Goal: Transaction & Acquisition: Purchase product/service

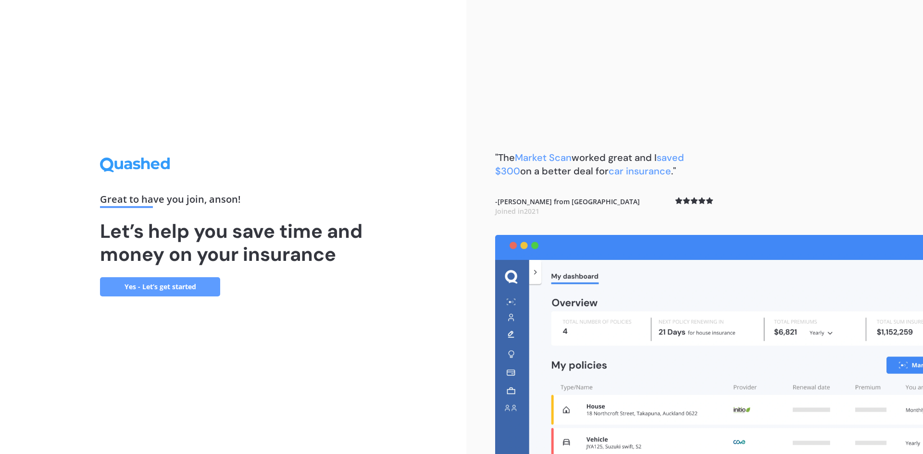
click at [148, 301] on div "Great to have you join , anson ! Let’s help you save time and money on your ins…" at bounding box center [233, 227] width 466 height 454
click at [156, 292] on link "Yes - Let’s get started" at bounding box center [160, 286] width 120 height 19
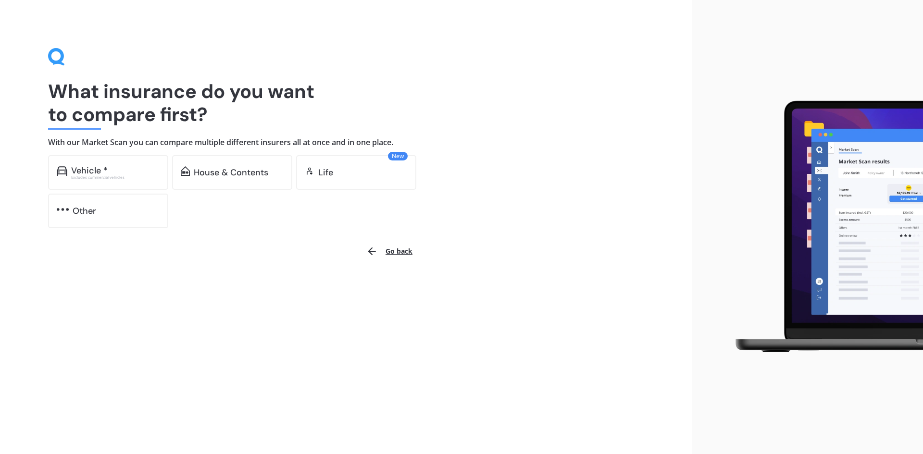
click at [69, 153] on div "What insurance do you want to compare first? With our Market Scan you can compa…" at bounding box center [346, 138] width 596 height 180
click at [76, 171] on div "Vehicle *" at bounding box center [89, 171] width 37 height 10
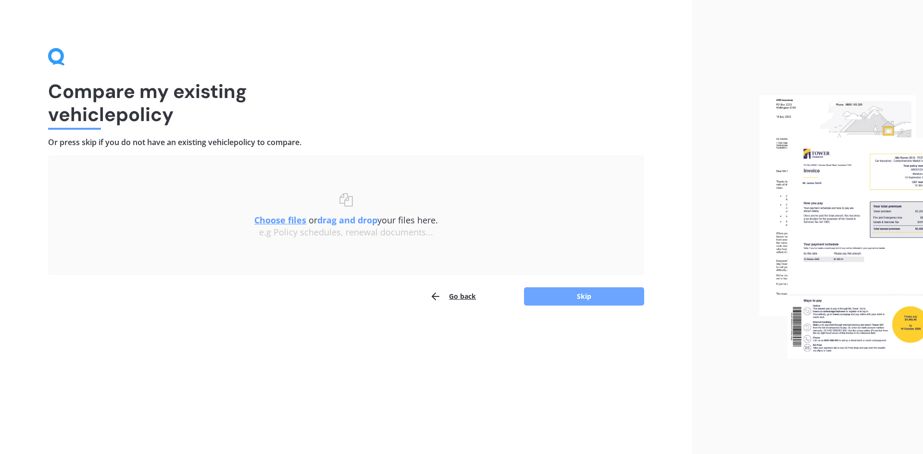
click at [573, 298] on button "Skip" at bounding box center [584, 297] width 120 height 18
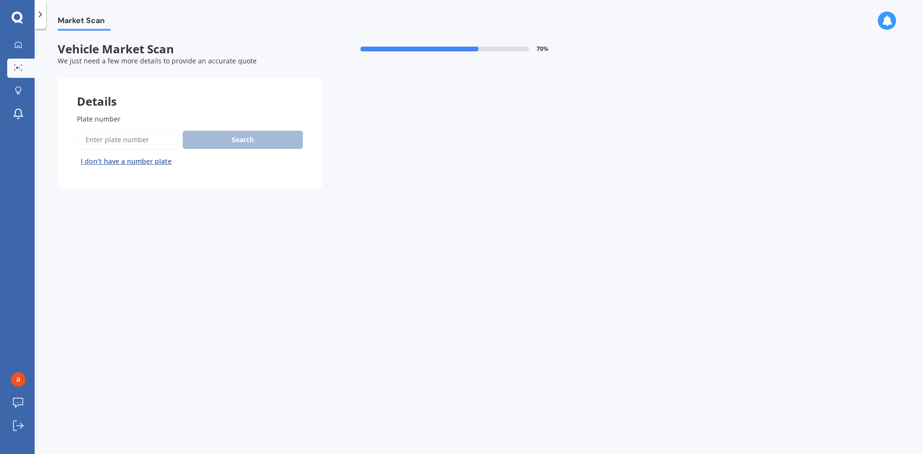
click at [97, 116] on span "Plate number" at bounding box center [99, 118] width 44 height 9
click at [97, 130] on input "Plate number" at bounding box center [128, 140] width 102 height 20
click at [112, 131] on input "Plate number" at bounding box center [128, 140] width 102 height 20
type input "muaa"
click at [202, 146] on button "Search" at bounding box center [243, 140] width 120 height 18
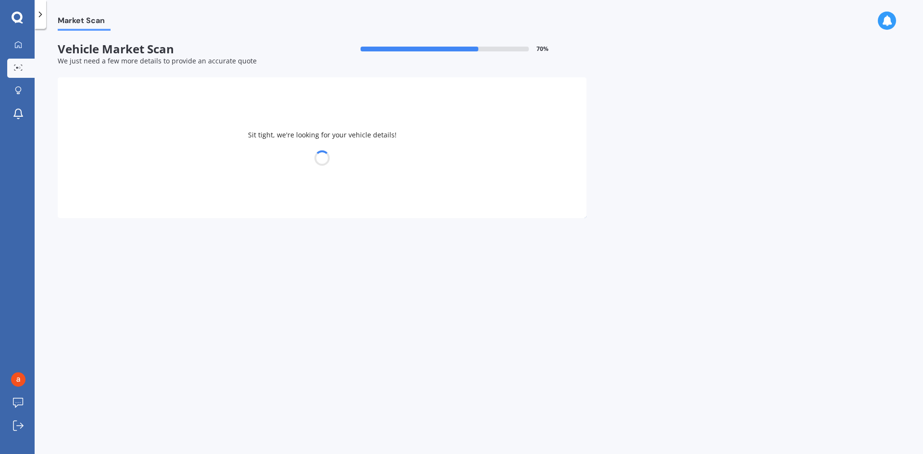
select select "TESLA"
select select "Y"
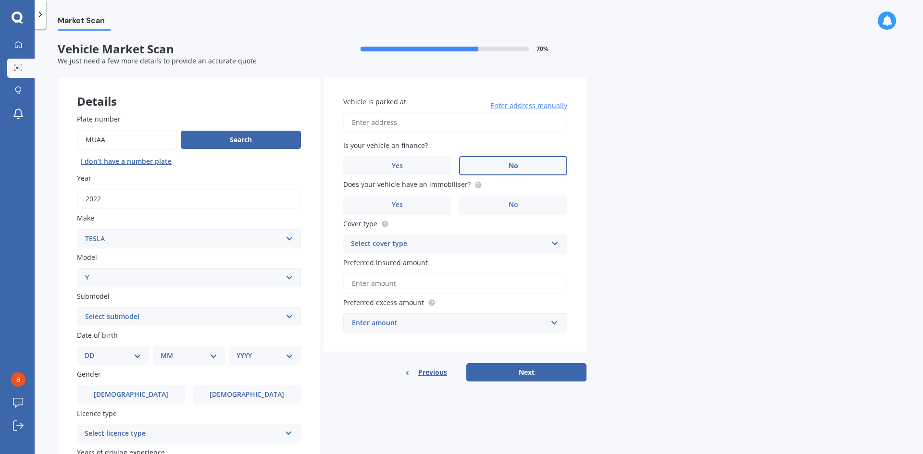
click at [519, 169] on label "No" at bounding box center [513, 165] width 108 height 19
click at [0, 0] on input "No" at bounding box center [0, 0] width 0 height 0
click at [428, 125] on input "Vehicle is parked at" at bounding box center [455, 123] width 224 height 20
click at [418, 124] on input "[STREET_ADDRESS] 2016" at bounding box center [455, 123] width 224 height 20
drag, startPoint x: 405, startPoint y: 126, endPoint x: 673, endPoint y: 123, distance: 267.9
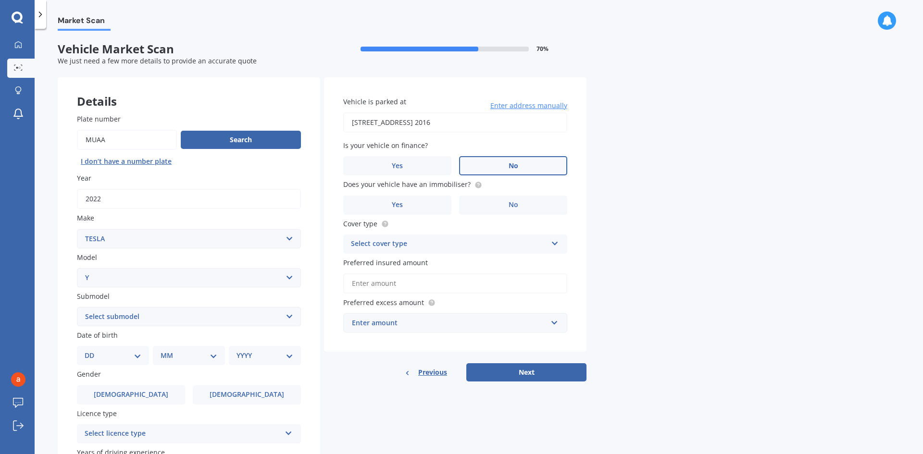
click at [667, 121] on div "Market Scan Vehicle Market Scan 70 % We just need a few more details to provide…" at bounding box center [479, 244] width 889 height 426
type input "[STREET_ADDRESS][PERSON_NAME] 2016"
click at [506, 203] on label "No" at bounding box center [513, 205] width 108 height 19
click at [0, 0] on input "No" at bounding box center [0, 0] width 0 height 0
click at [504, 238] on div "Select cover type Comprehensive Third Party, Fire & Theft Third Party" at bounding box center [455, 244] width 224 height 19
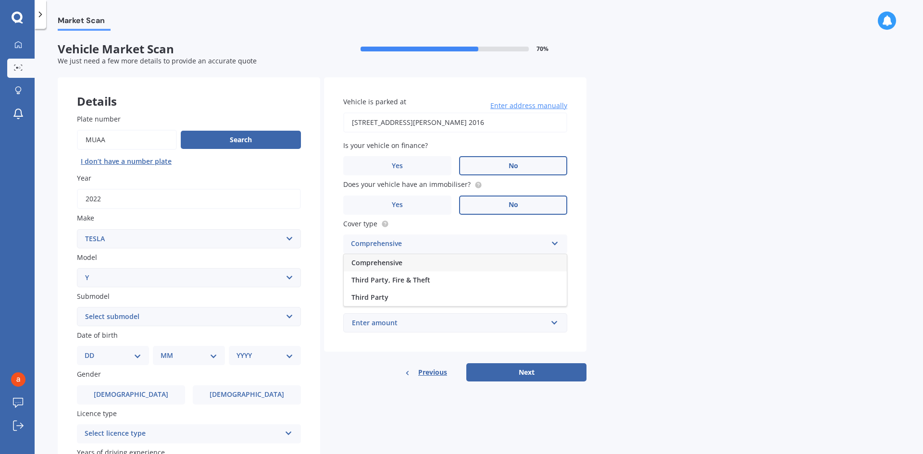
click at [488, 267] on div "Comprehensive" at bounding box center [455, 262] width 223 height 17
click at [476, 291] on input "Preferred insured amount" at bounding box center [455, 284] width 224 height 20
drag, startPoint x: 689, startPoint y: 190, endPoint x: 686, endPoint y: 182, distance: 8.8
click at [689, 190] on div "Market Scan Vehicle Market Scan 70 % We just need a few more details to provide…" at bounding box center [479, 244] width 889 height 426
click at [415, 296] on div "Vehicle is parked at [STREET_ADDRESS][PERSON_NAME] 2016 Enter address manually …" at bounding box center [455, 214] width 263 height 275
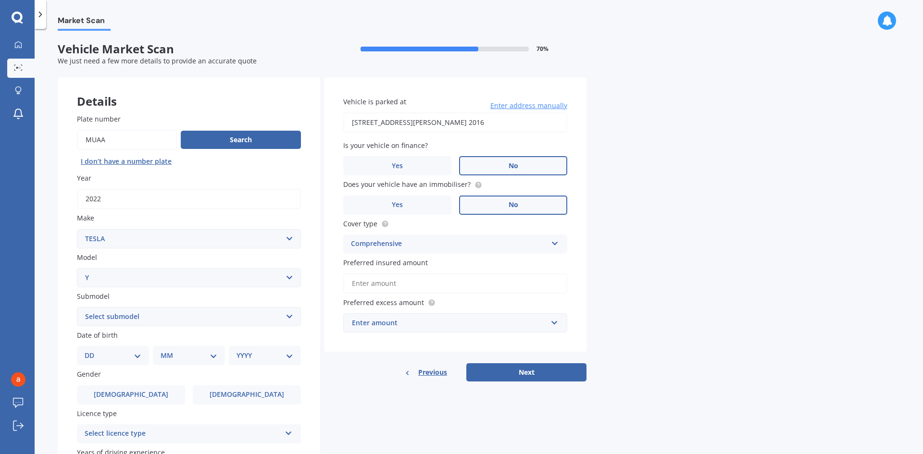
click at [423, 288] on input "Preferred insured amount" at bounding box center [455, 284] width 224 height 20
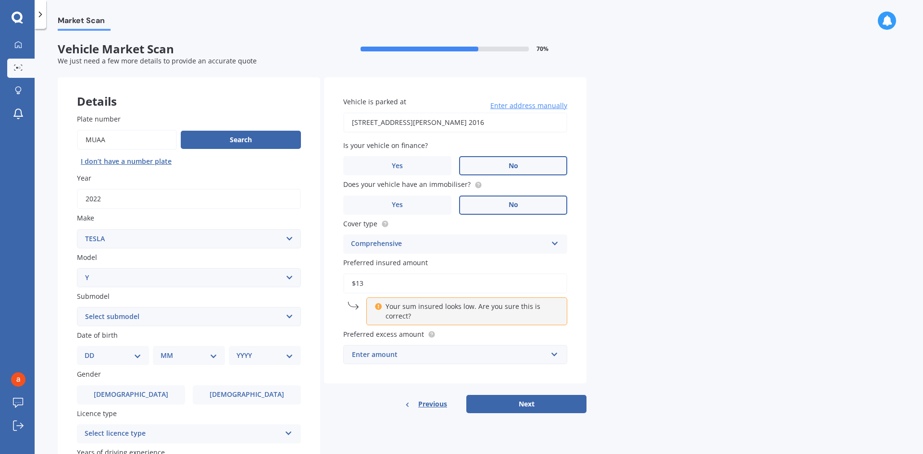
type input "$1"
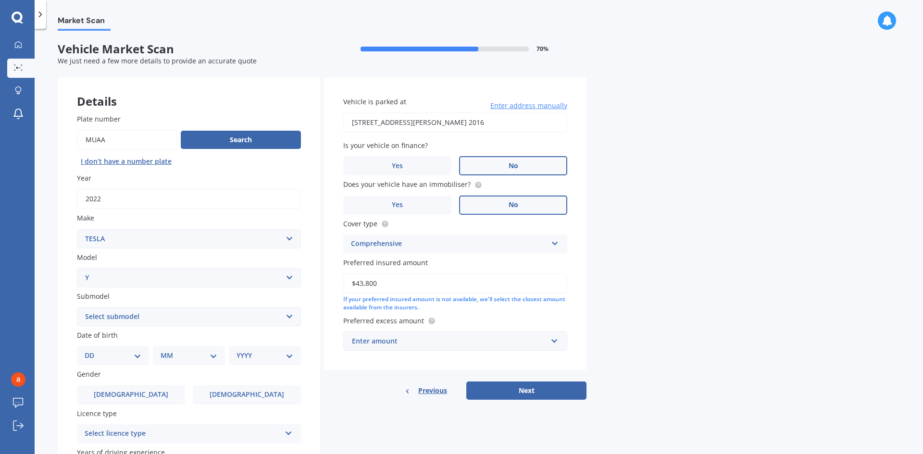
type input "$43,800"
click at [500, 346] on div "Enter amount" at bounding box center [449, 341] width 195 height 11
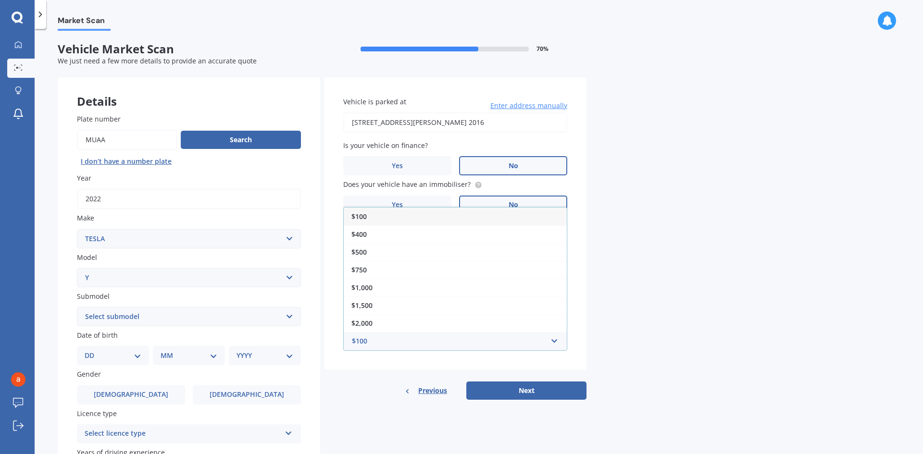
click at [703, 340] on div "Market Scan Vehicle Market Scan 70 % We just need a few more details to provide…" at bounding box center [479, 244] width 889 height 426
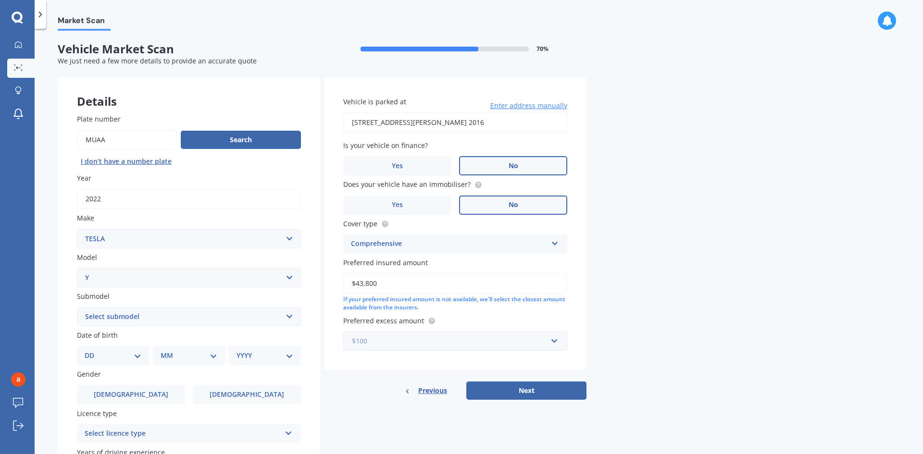
click at [489, 335] on input "text" at bounding box center [451, 341] width 215 height 18
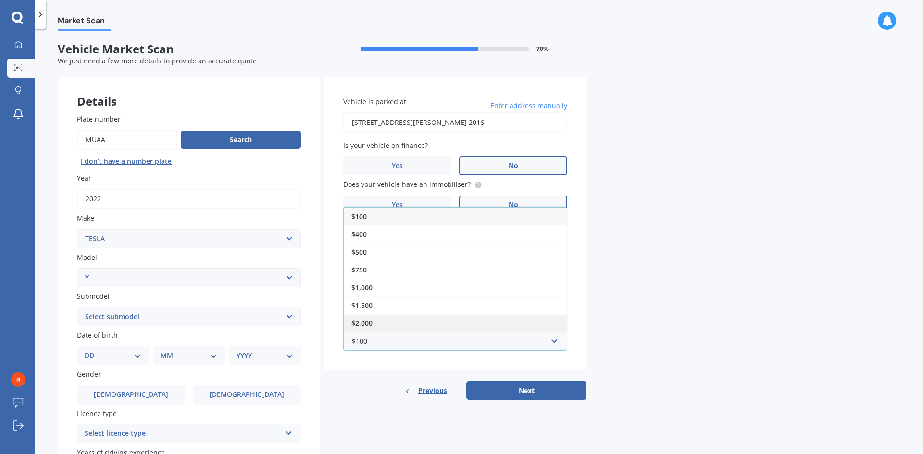
click at [422, 323] on div "$2,000" at bounding box center [455, 324] width 223 height 18
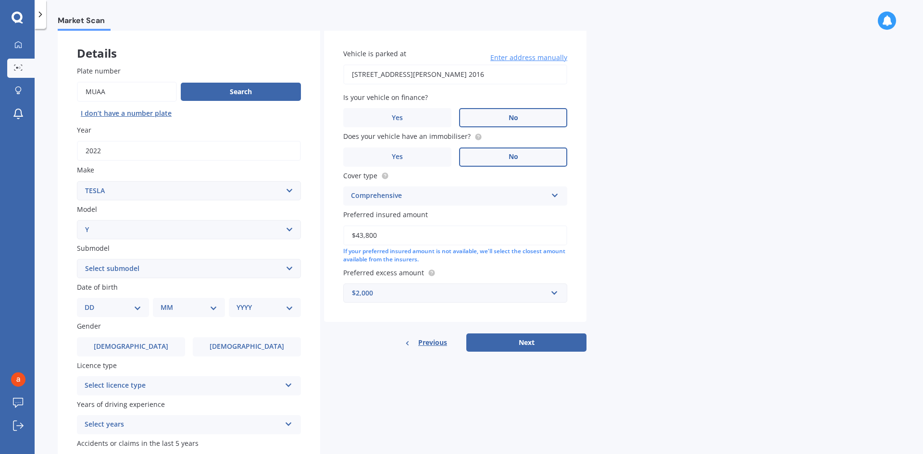
scroll to position [112, 0]
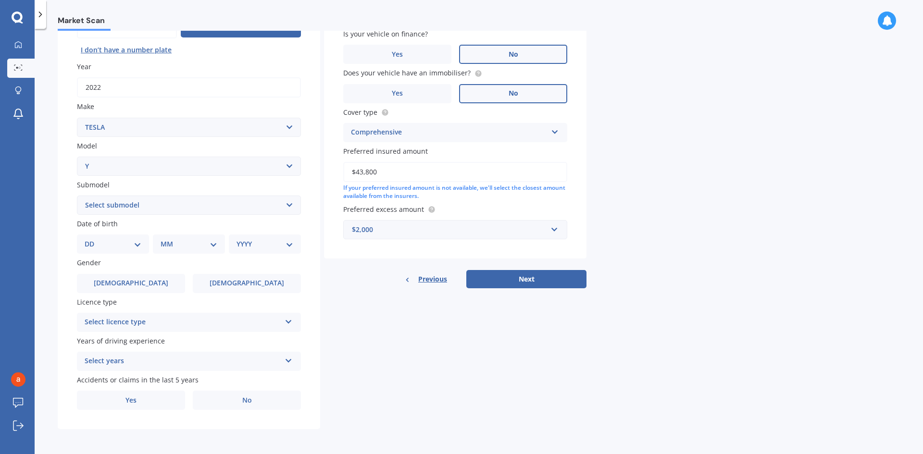
click at [216, 206] on select "Select submodel EV" at bounding box center [189, 205] width 224 height 19
click at [212, 204] on select "Select submodel EV" at bounding box center [189, 205] width 224 height 19
select select "EV"
click at [77, 196] on select "Select submodel EV" at bounding box center [189, 205] width 224 height 19
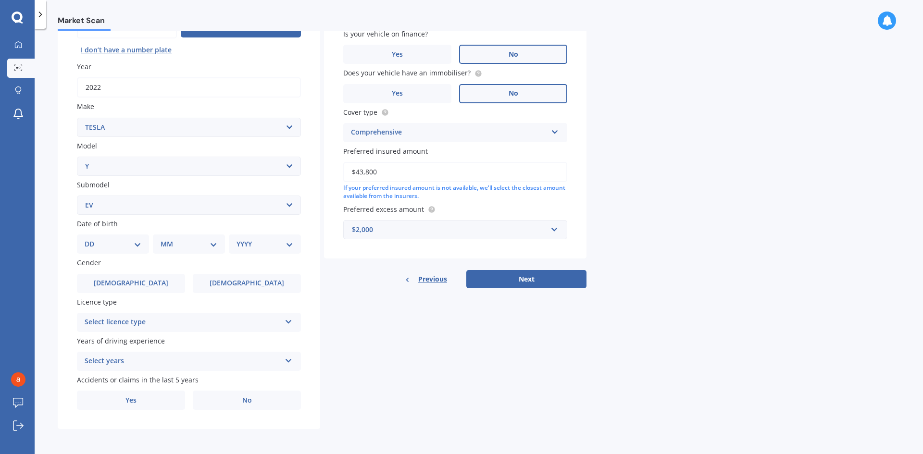
click at [114, 246] on select "DD 01 02 03 04 05 06 07 08 09 10 11 12 13 14 15 16 17 18 19 20 21 22 23 24 25 2…" at bounding box center [113, 244] width 57 height 11
select select "17"
click at [92, 239] on select "DD 01 02 03 04 05 06 07 08 09 10 11 12 13 14 15 16 17 18 19 20 21 22 23 24 25 2…" at bounding box center [113, 244] width 57 height 11
click at [189, 246] on select "MM 01 02 03 04 05 06 07 08 09 10 11 12" at bounding box center [190, 244] width 53 height 11
select select "01"
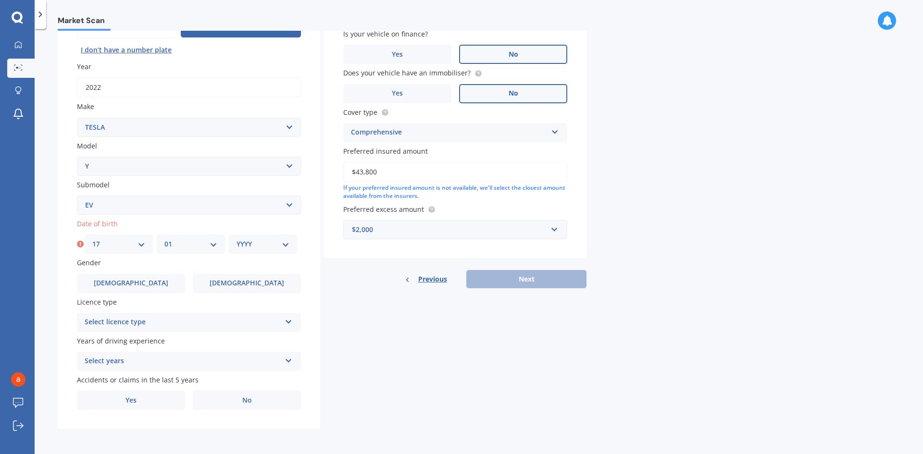
click at [164, 239] on select "MM 01 02 03 04 05 06 07 08 09 10 11 12" at bounding box center [190, 244] width 53 height 11
click at [249, 249] on select "YYYY 2025 2024 2023 2022 2021 2020 2019 2018 2017 2016 2015 2014 2013 2012 2011…" at bounding box center [263, 244] width 53 height 11
select select "1990"
click at [237, 239] on select "YYYY 2025 2024 2023 2022 2021 2020 2019 2018 2017 2016 2015 2014 2013 2012 2011…" at bounding box center [263, 244] width 53 height 11
click at [147, 325] on div "Select licence type" at bounding box center [183, 323] width 196 height 12
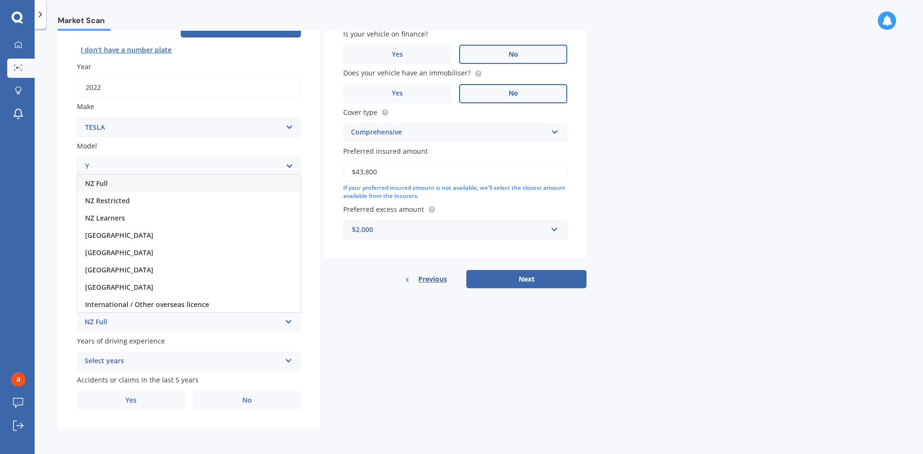
click at [140, 180] on div "NZ Full" at bounding box center [188, 183] width 223 height 17
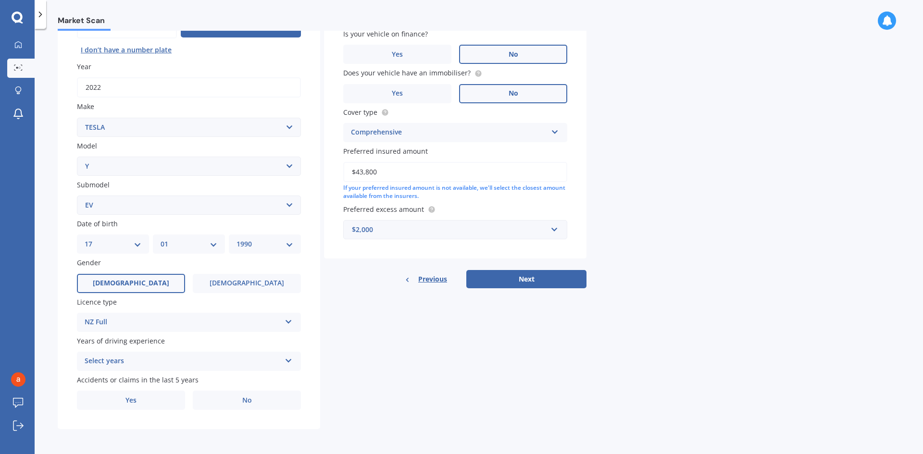
click at [129, 281] on span "[DEMOGRAPHIC_DATA]" at bounding box center [131, 283] width 76 height 8
click at [0, 0] on input "[DEMOGRAPHIC_DATA]" at bounding box center [0, 0] width 0 height 0
click at [151, 364] on div "Select years" at bounding box center [183, 362] width 196 height 12
click at [139, 273] on div "5 or more years" at bounding box center [188, 273] width 223 height 17
click at [221, 394] on label "No" at bounding box center [247, 400] width 108 height 19
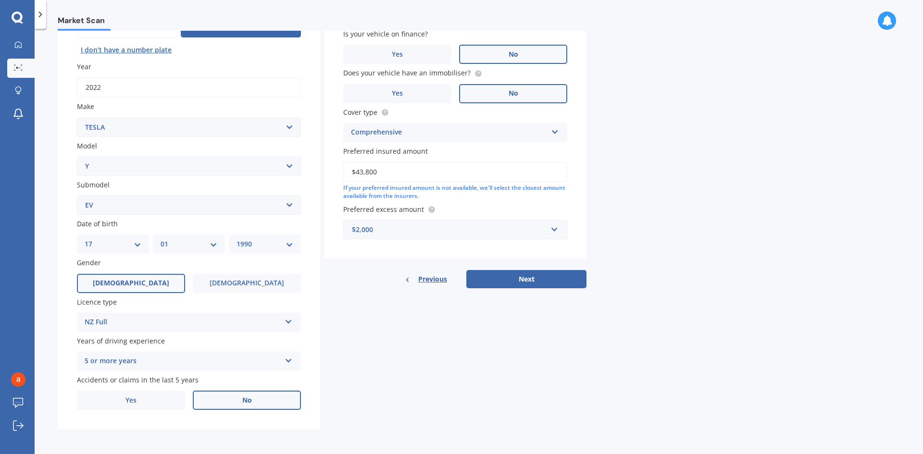
click at [0, 0] on input "No" at bounding box center [0, 0] width 0 height 0
click at [378, 359] on div "Details Plate number Search I don’t have a number plate Year [DATE] Make Select…" at bounding box center [322, 198] width 529 height 464
click at [645, 381] on div "Market Scan Vehicle Market Scan 70 % We just need a few more details to provide…" at bounding box center [479, 244] width 889 height 426
click at [592, 372] on div "Market Scan Vehicle Market Scan 70 % We just need a few more details to provide…" at bounding box center [479, 244] width 889 height 426
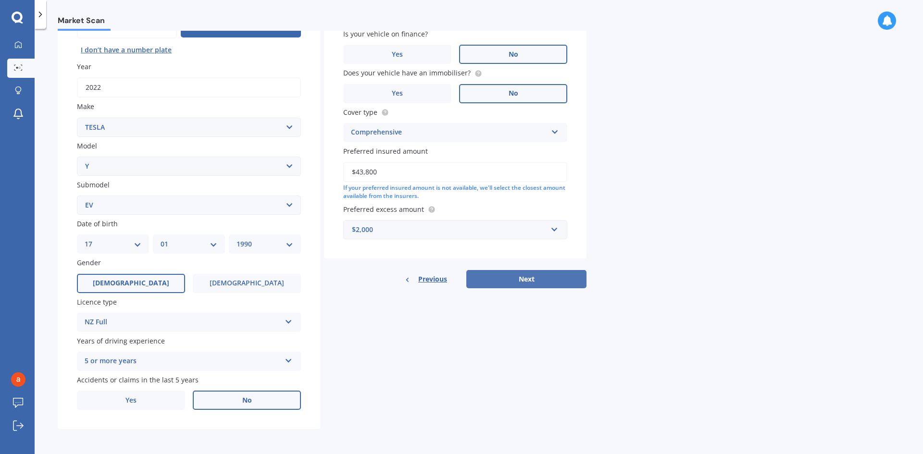
click at [535, 287] on button "Next" at bounding box center [526, 279] width 120 height 18
select select "17"
select select "01"
select select "1990"
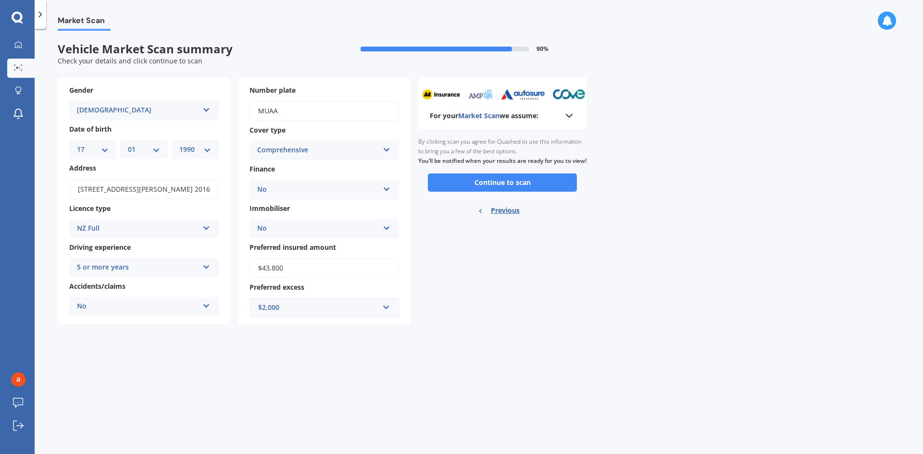
scroll to position [0, 0]
click at [504, 192] on button "Continue to scan" at bounding box center [502, 183] width 149 height 18
click at [680, 202] on div "Market Scan Vehicle Market Scan summary 90 % Check your details and click conti…" at bounding box center [479, 244] width 889 height 426
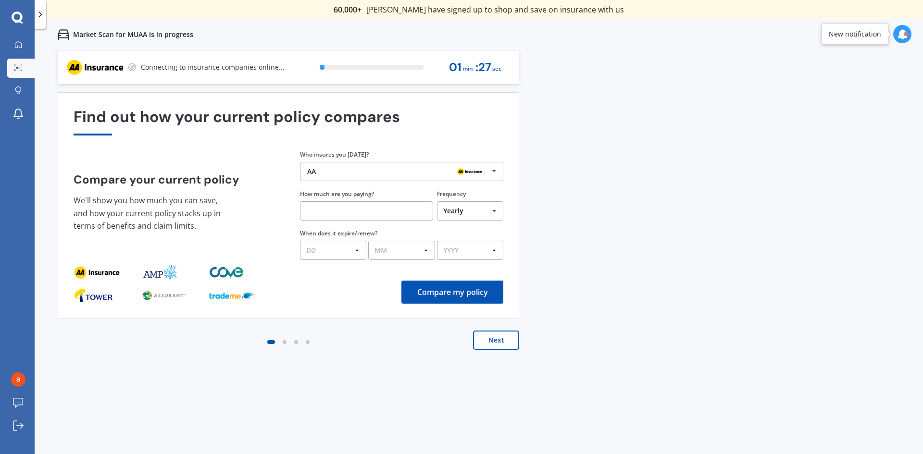
click at [668, 230] on div "Previous 60,000+ Kiwis have signed up to shop and save on insurance with us " H…" at bounding box center [479, 277] width 889 height 454
click at [664, 230] on div "Previous 60,000+ Kiwis have signed up to shop and save on insurance with us " H…" at bounding box center [479, 277] width 889 height 454
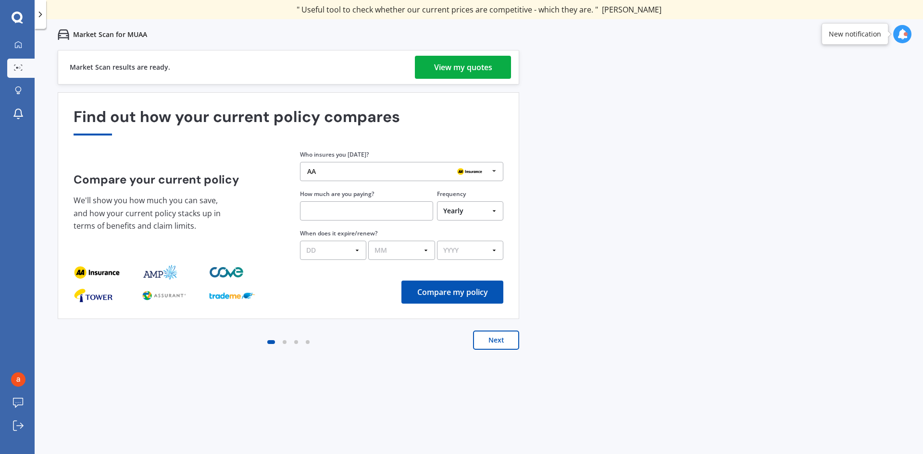
click at [444, 73] on div "View my quotes" at bounding box center [463, 67] width 58 height 23
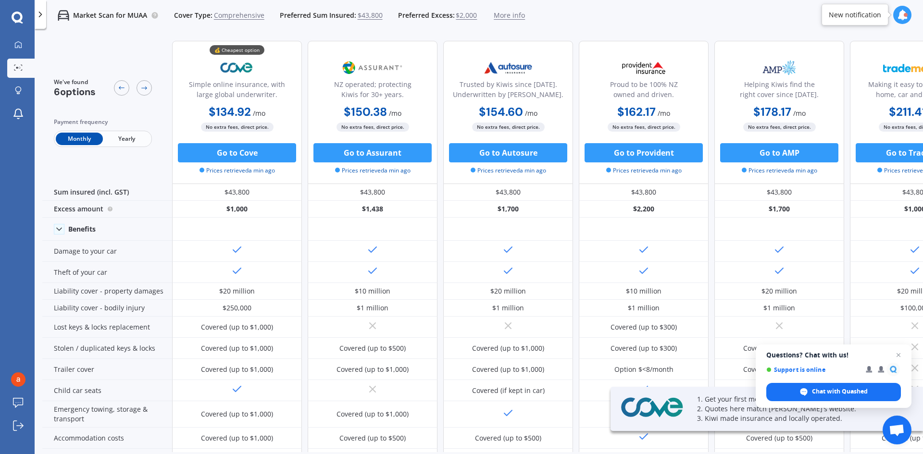
click at [120, 139] on span "Yearly" at bounding box center [126, 139] width 47 height 13
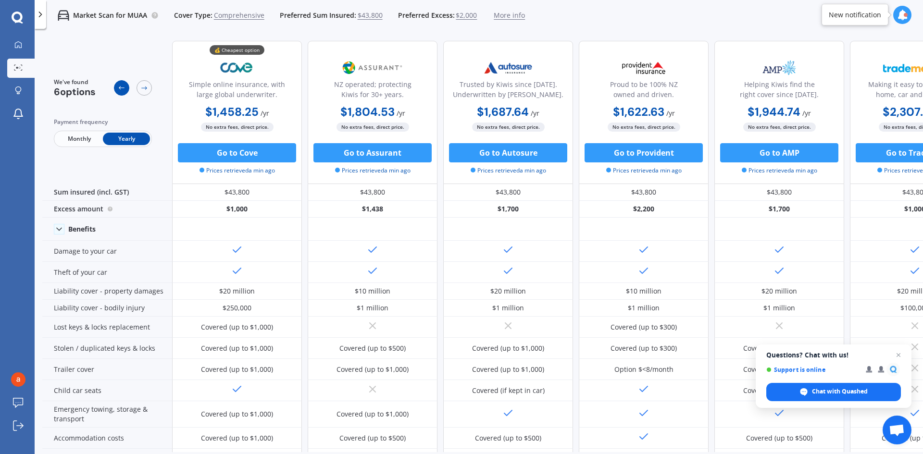
click at [116, 87] on div at bounding box center [121, 87] width 15 height 15
click at [141, 88] on icon at bounding box center [144, 88] width 8 height 8
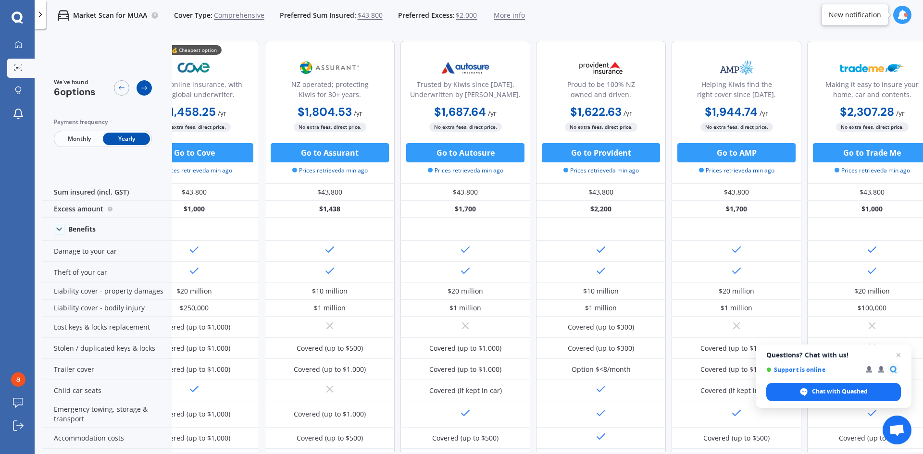
scroll to position [0, 62]
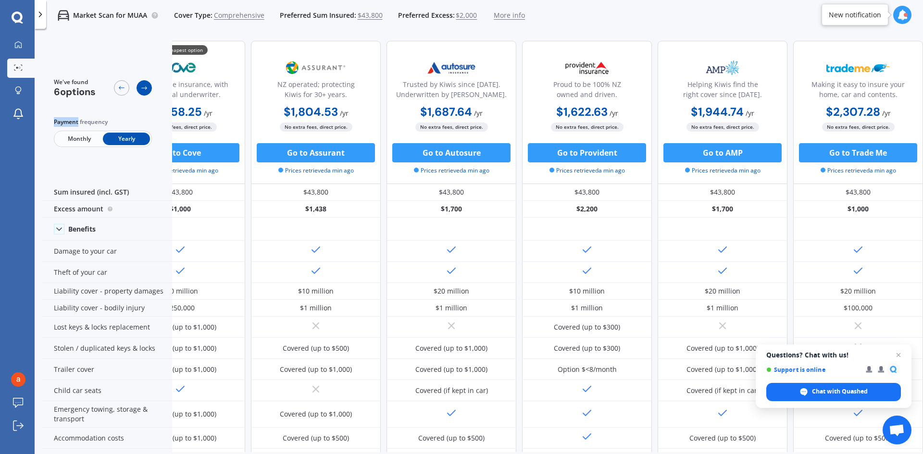
click at [141, 88] on icon at bounding box center [144, 88] width 8 height 8
